Goal: Task Accomplishment & Management: Complete application form

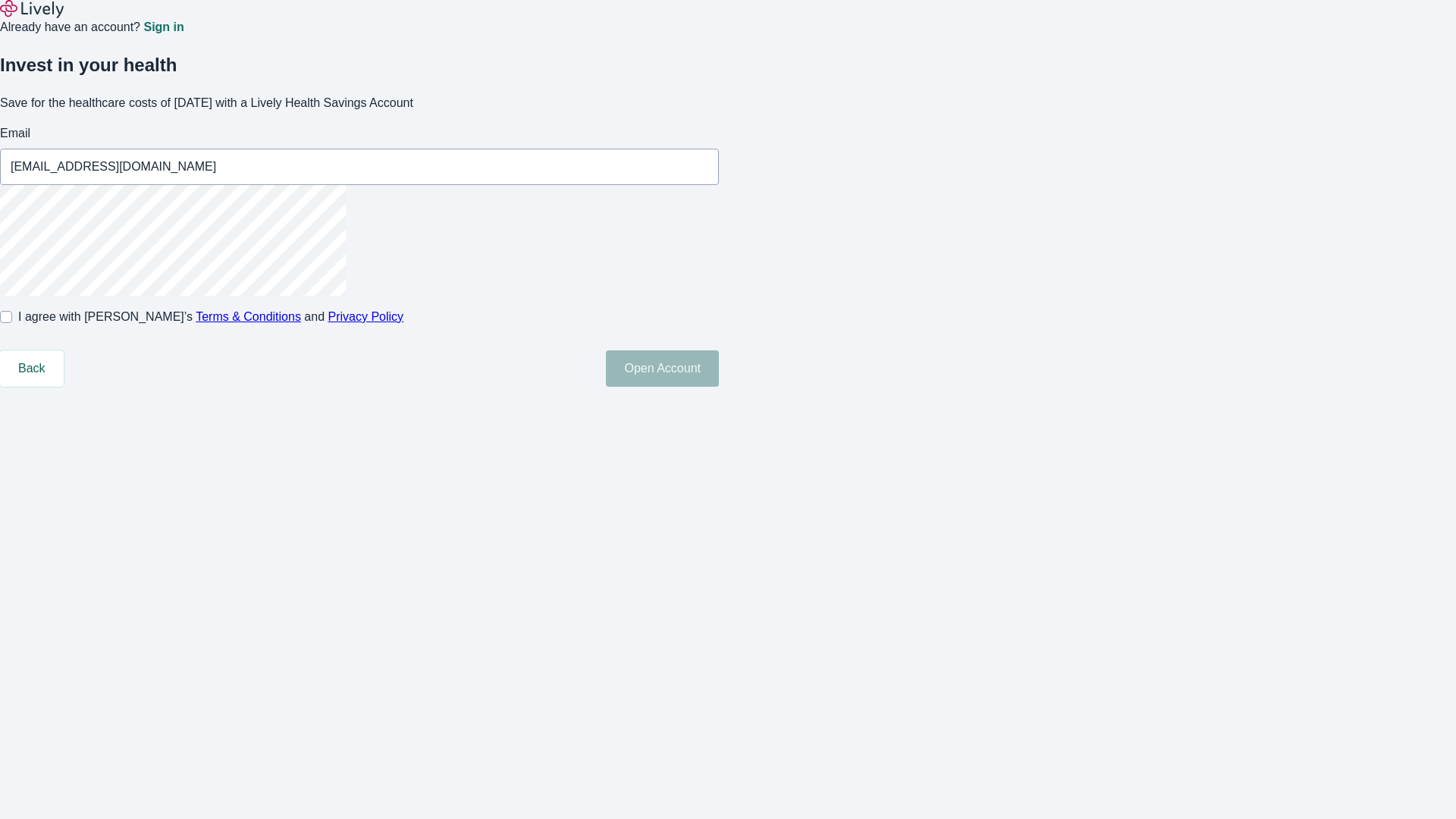
click at [12, 323] on input "I agree with Lively’s Terms & Conditions and Privacy Policy" at bounding box center [5, 317] width 12 height 12
checkbox input "true"
click at [718, 387] on button "Open Account" at bounding box center [662, 369] width 113 height 37
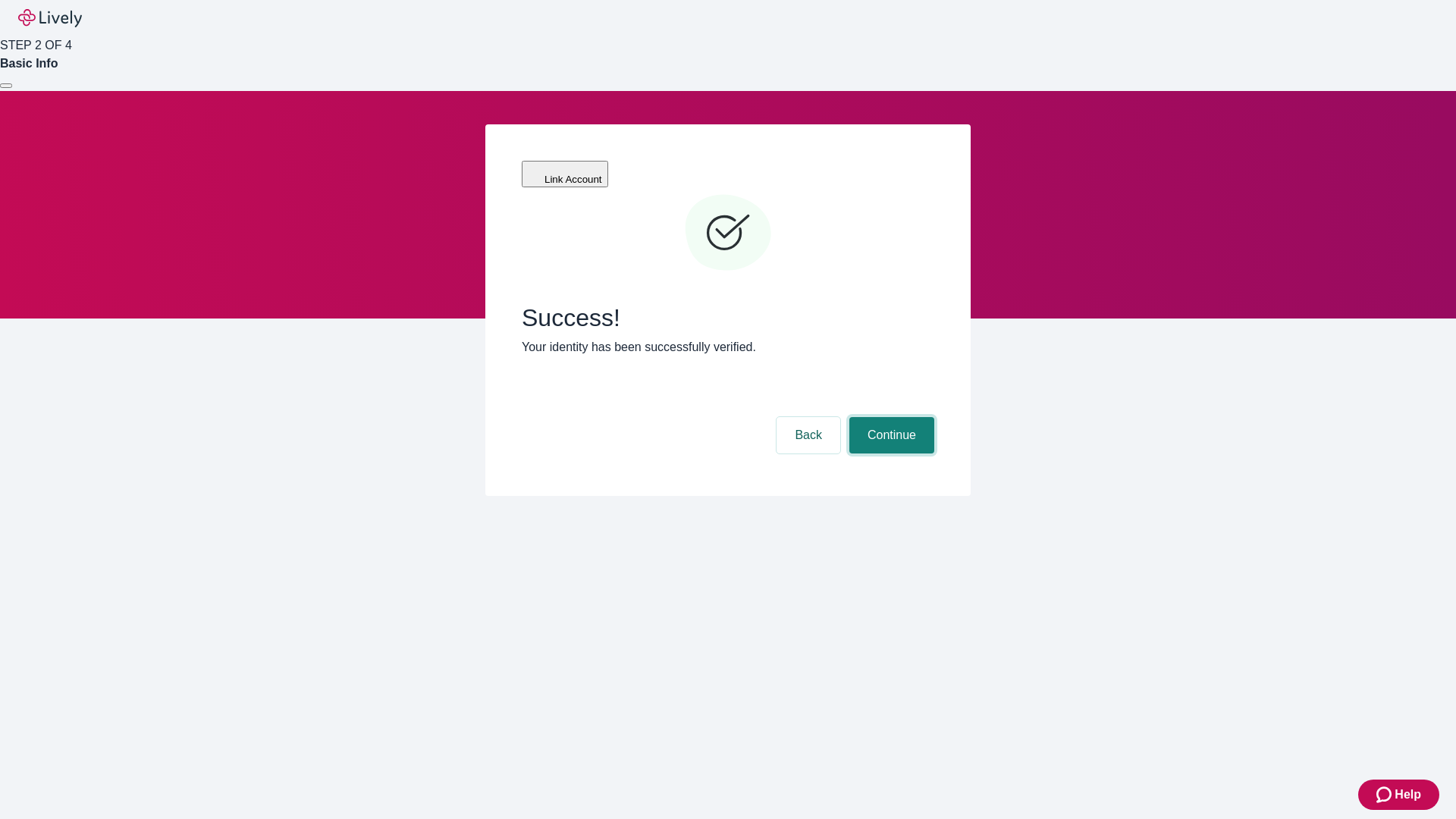
click at [890, 417] on button "Continue" at bounding box center [891, 436] width 85 height 37
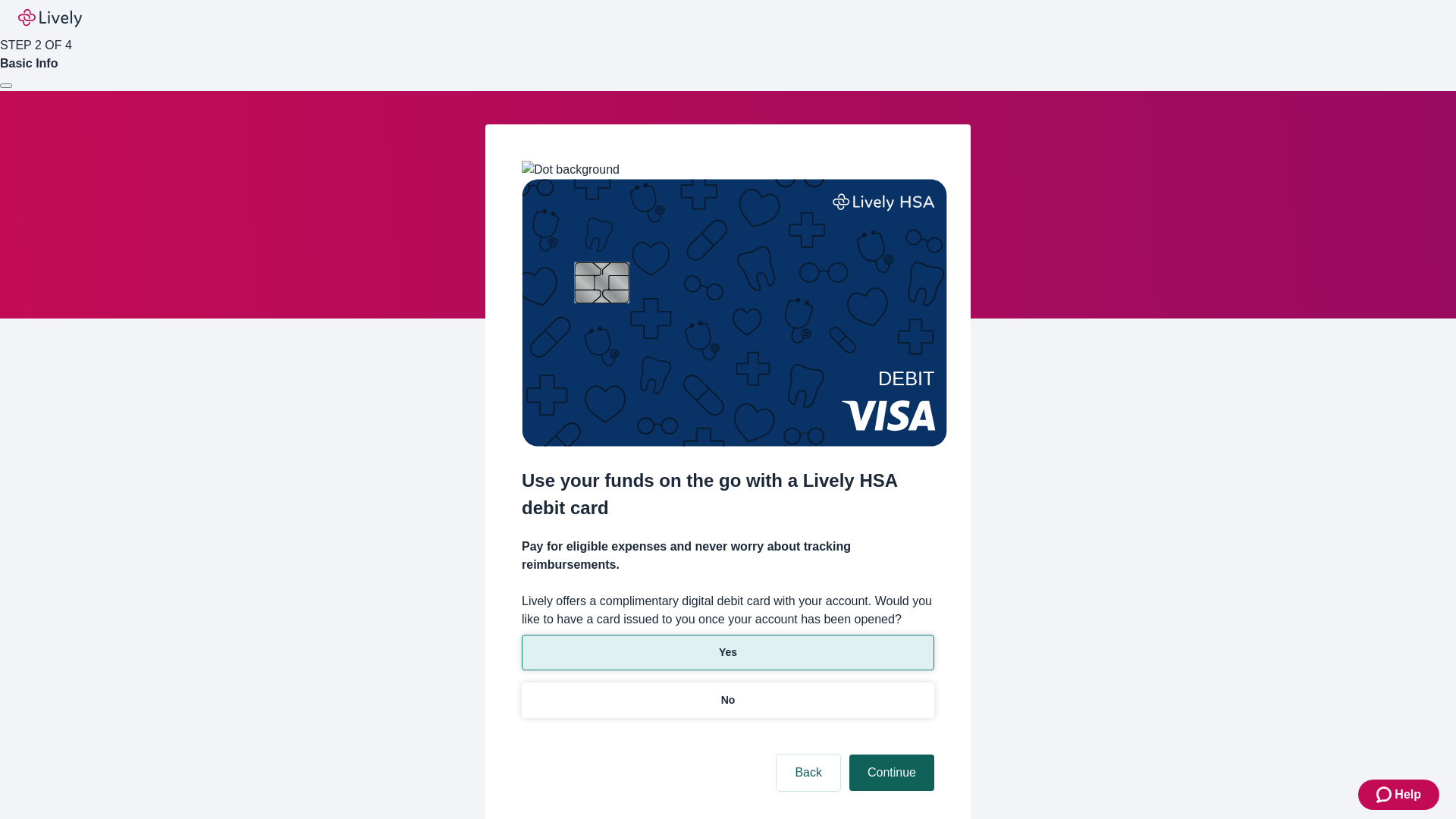
click at [728, 644] on p "Yes" at bounding box center [728, 652] width 18 height 16
click at [890, 754] on button "Continue" at bounding box center [891, 772] width 85 height 37
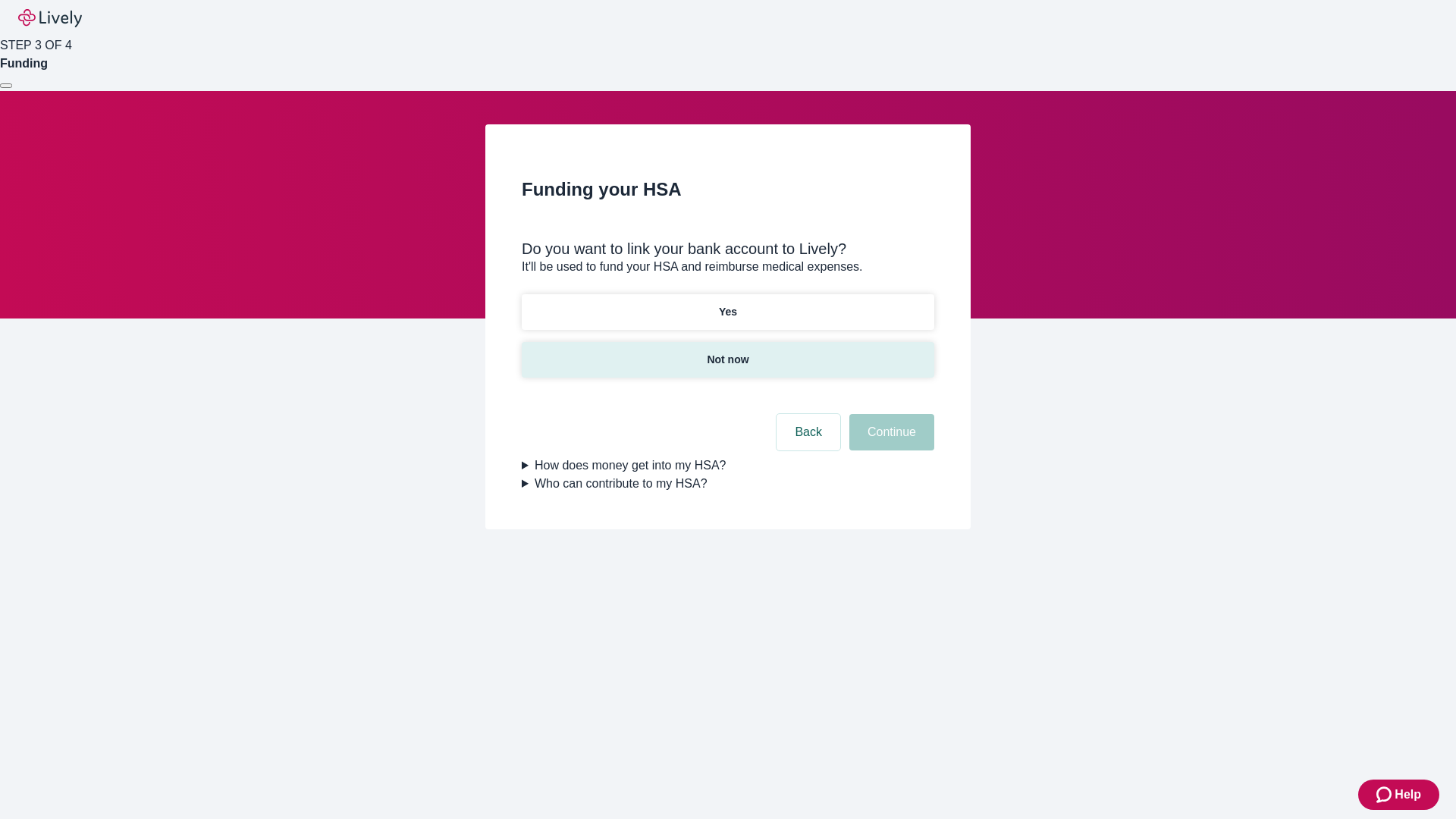
click at [728, 351] on p "Not now" at bounding box center [728, 359] width 42 height 16
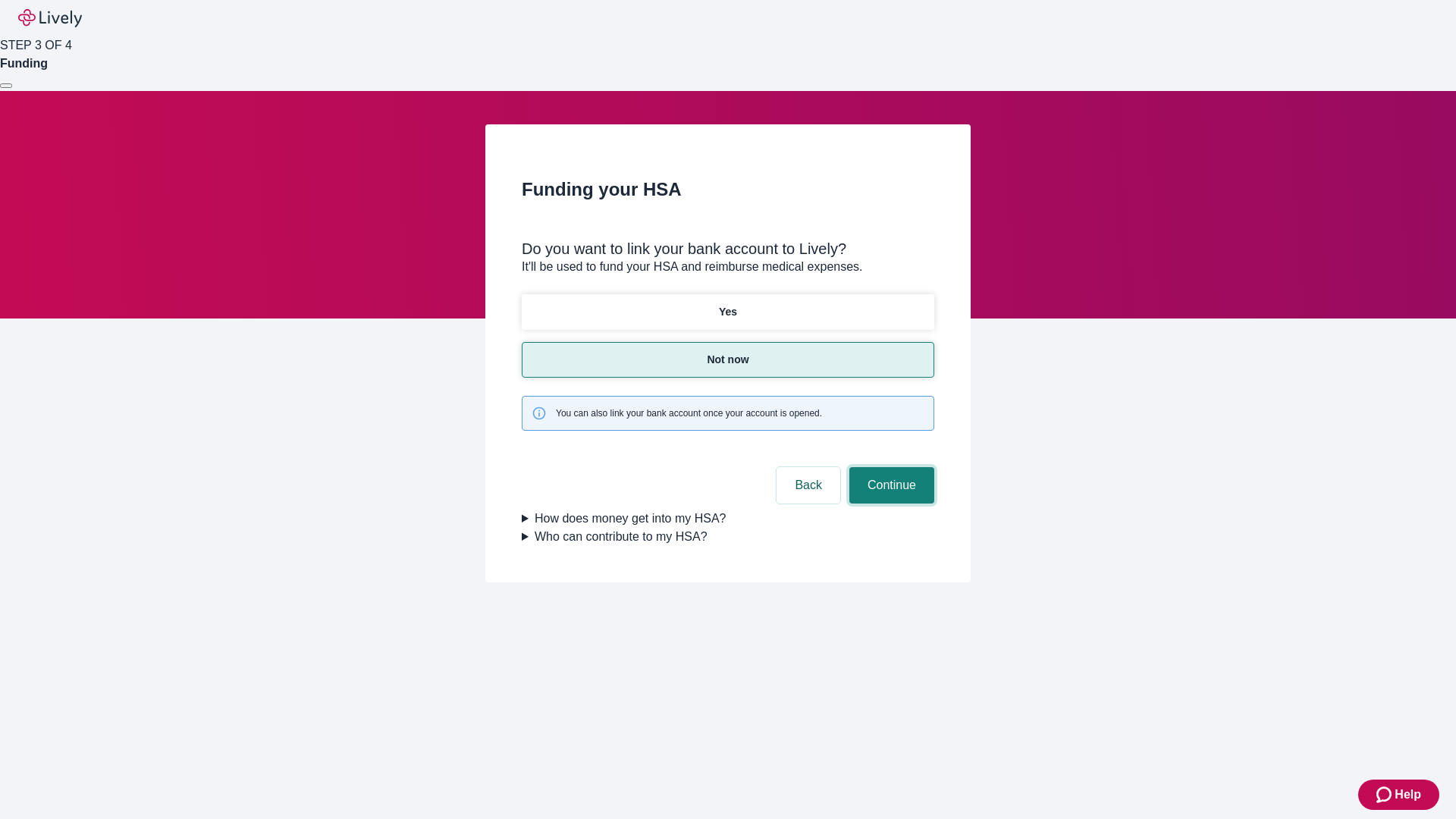
click at [890, 467] on button "Continue" at bounding box center [891, 485] width 85 height 37
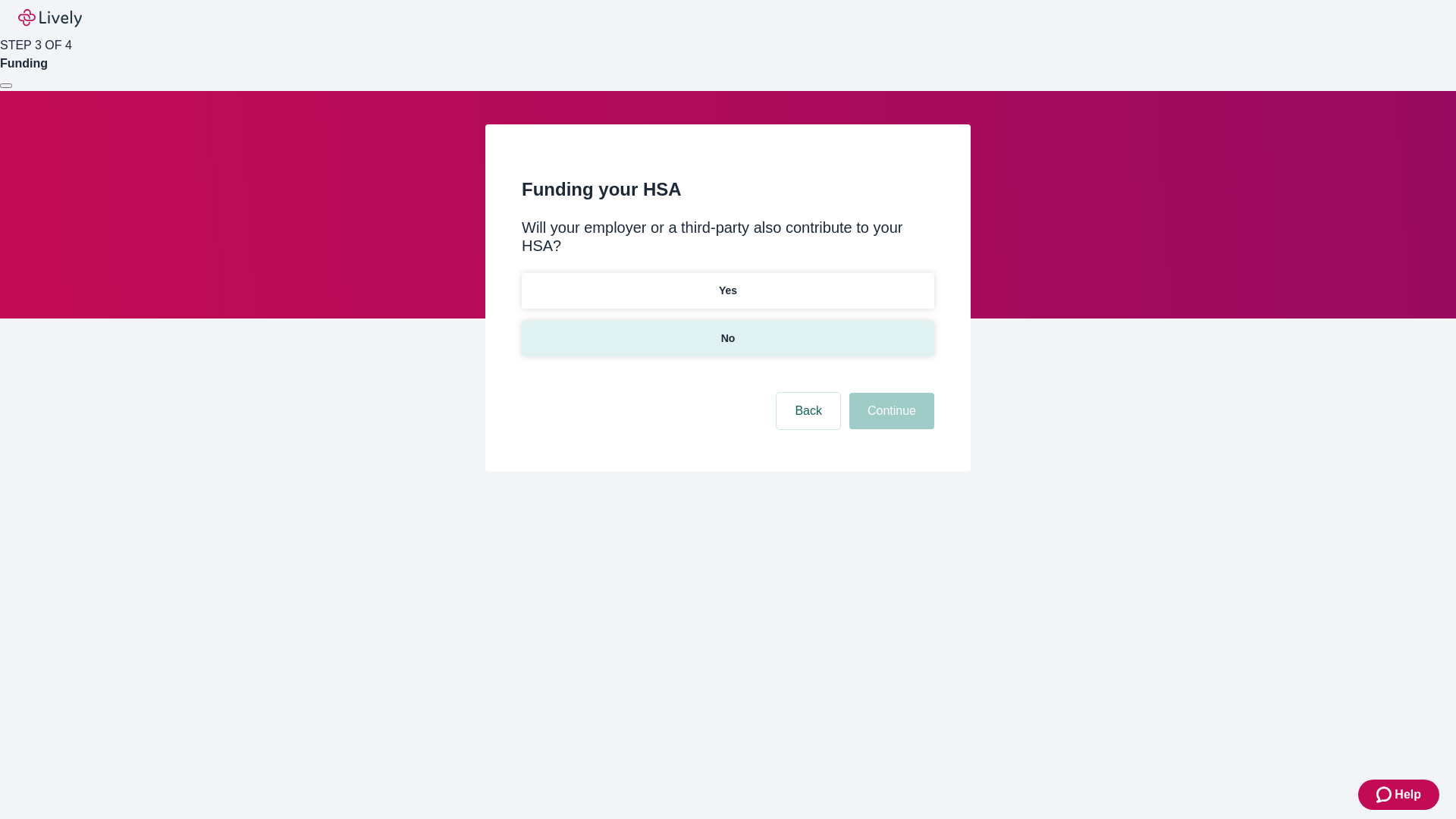
click at [728, 330] on p "No" at bounding box center [728, 338] width 15 height 16
click at [890, 393] on button "Continue" at bounding box center [891, 411] width 85 height 37
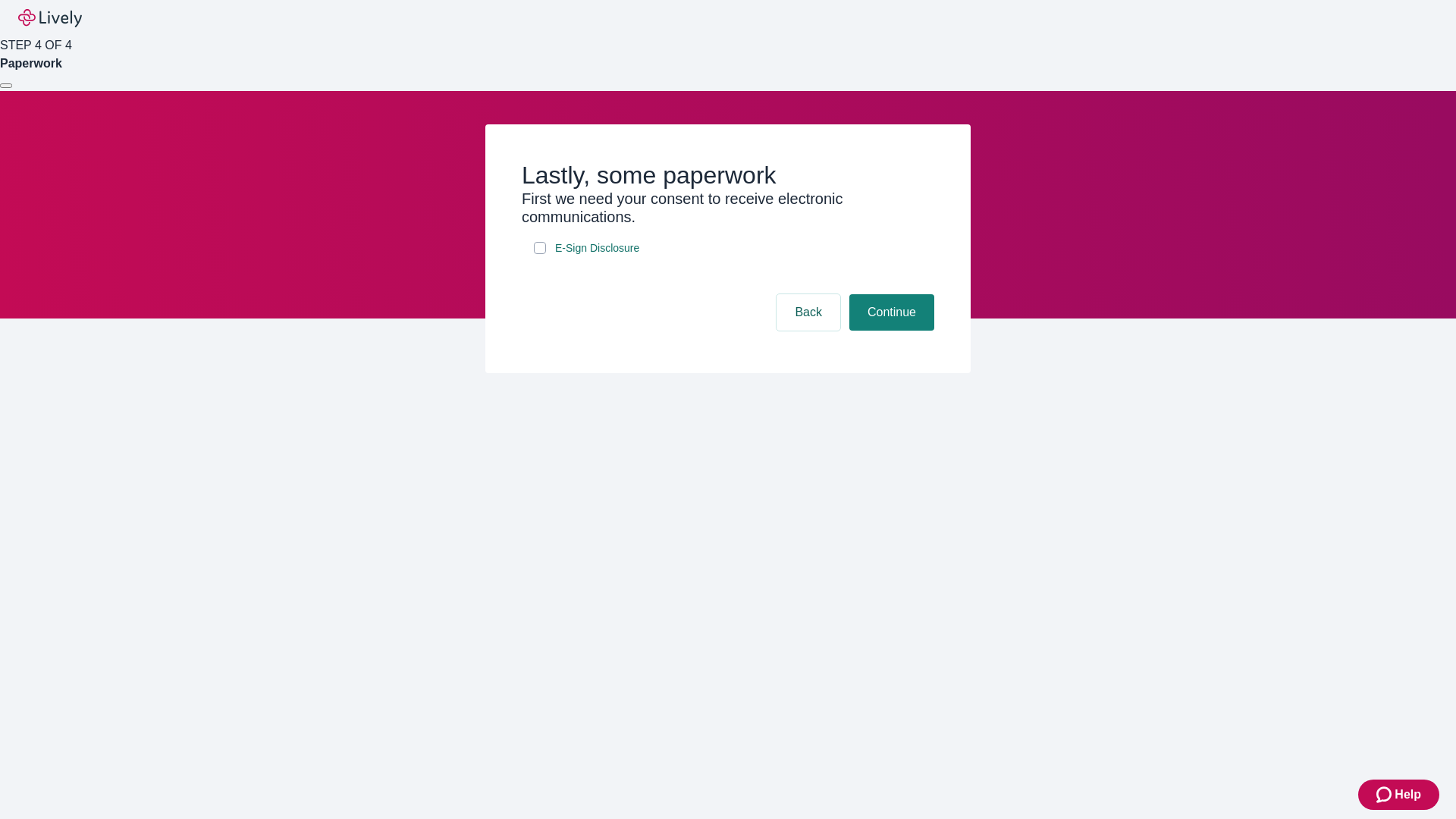
click at [540, 254] on input "E-Sign Disclosure" at bounding box center [539, 247] width 12 height 12
checkbox input "true"
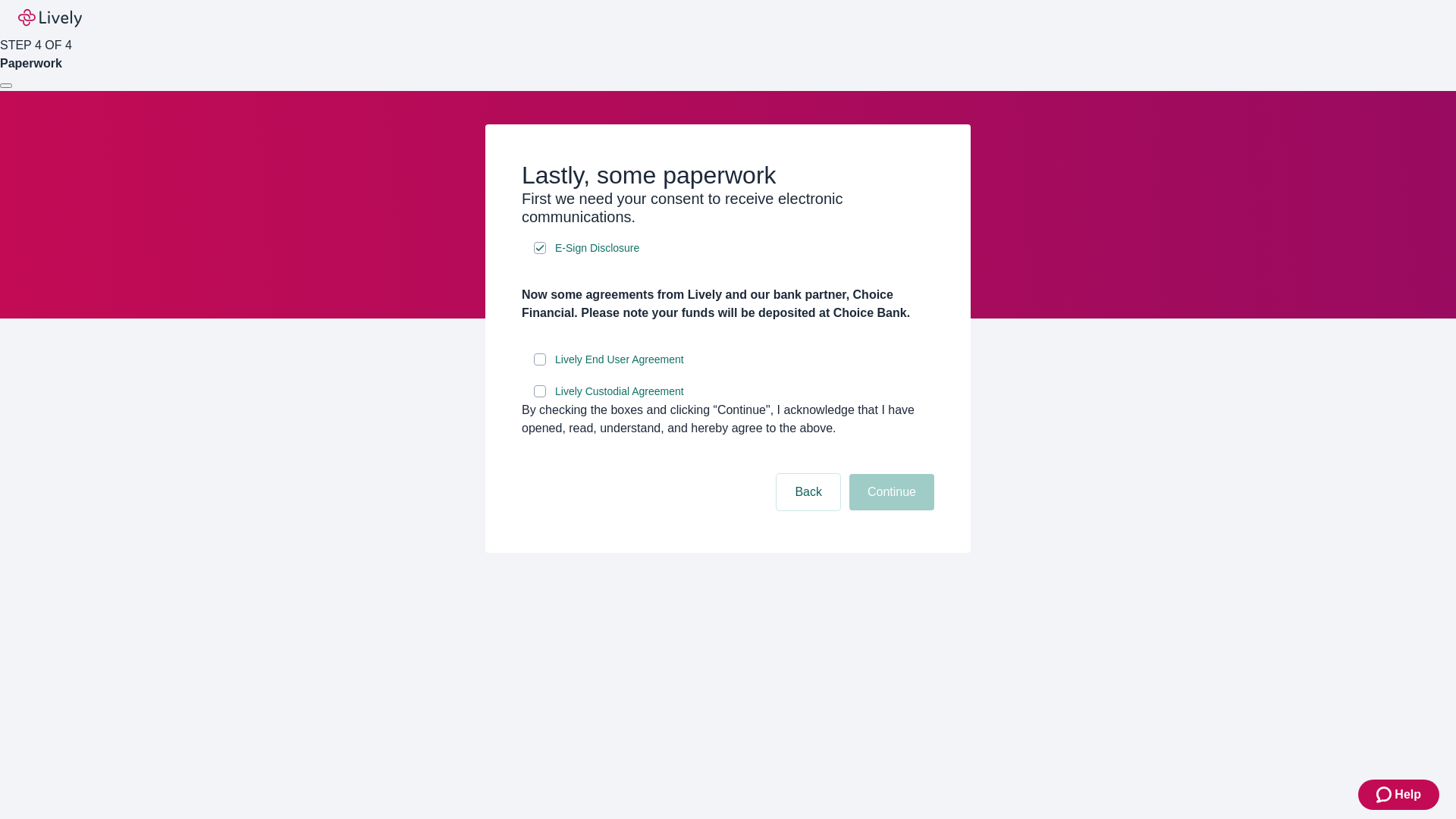
click at [540, 365] on input "Lively End User Agreement" at bounding box center [539, 359] width 12 height 12
checkbox input "true"
click at [540, 397] on input "Lively Custodial Agreement" at bounding box center [539, 391] width 12 height 12
checkbox input "true"
click at [890, 511] on button "Continue" at bounding box center [891, 492] width 85 height 37
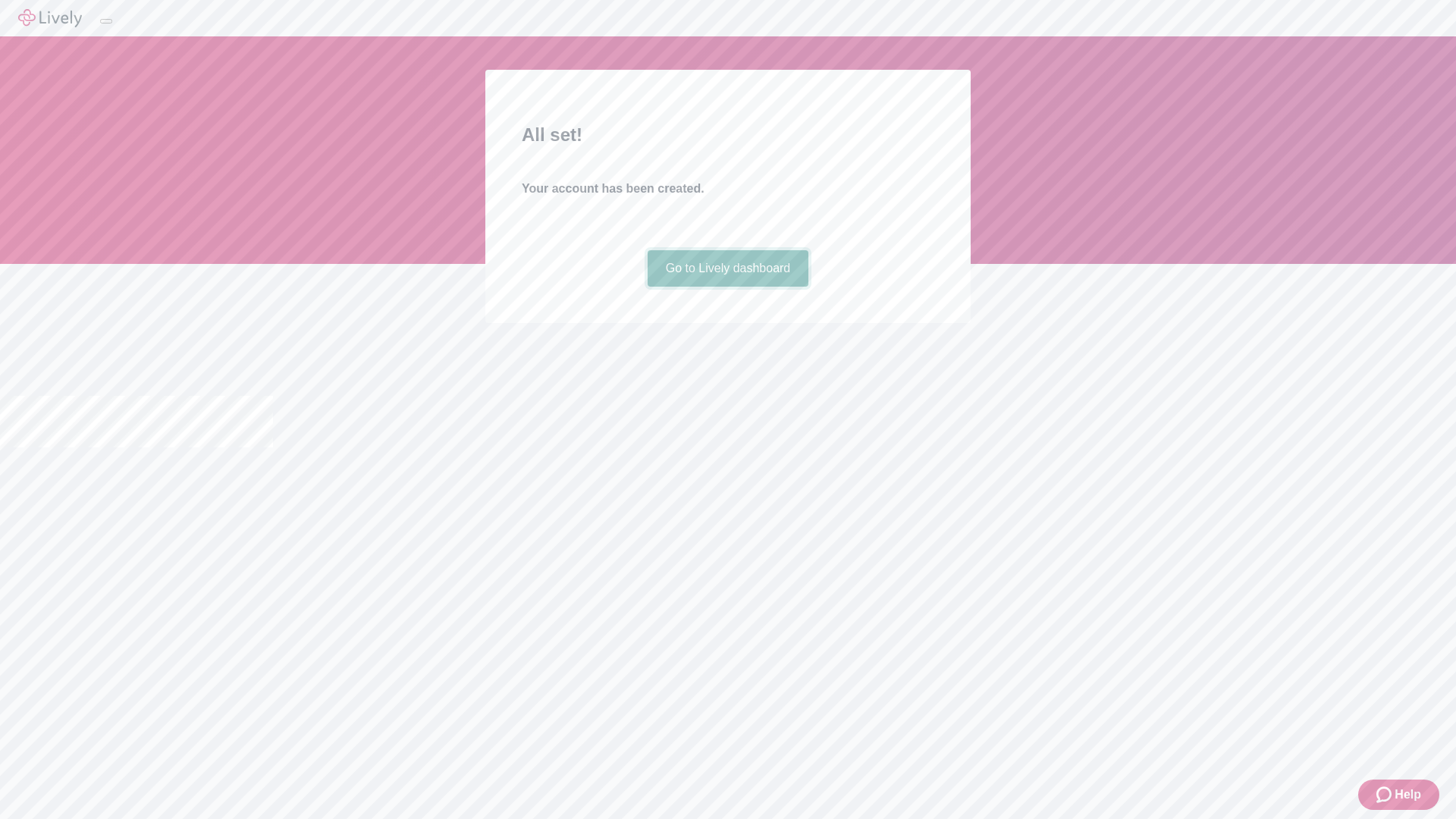
click at [728, 286] on link "Go to Lively dashboard" at bounding box center [728, 268] width 161 height 37
